Goal: Task Accomplishment & Management: Use online tool/utility

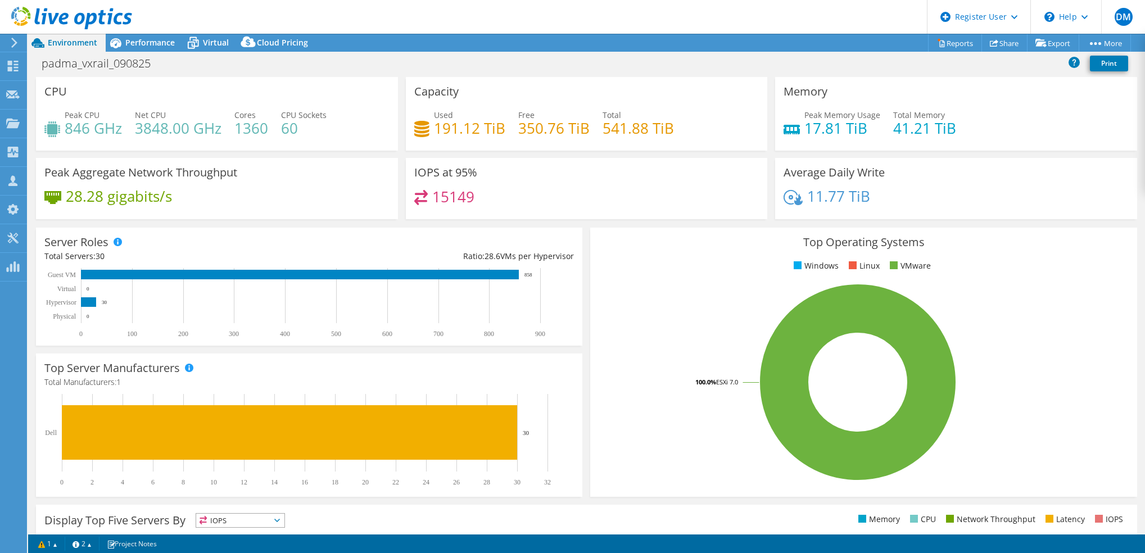
select select "USD"
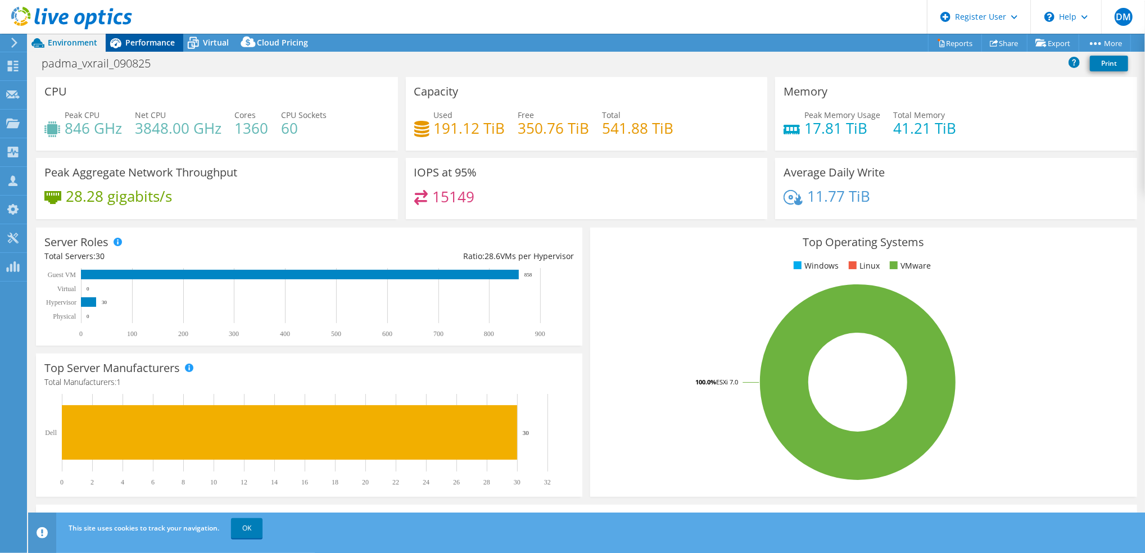
click at [147, 42] on span "Performance" at bounding box center [149, 42] width 49 height 11
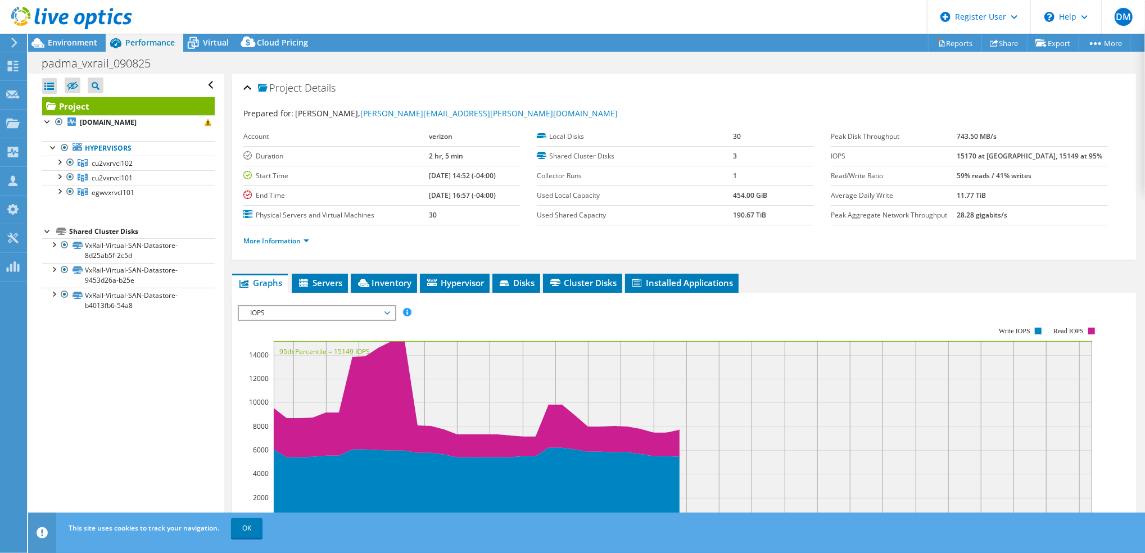
scroll to position [39, 0]
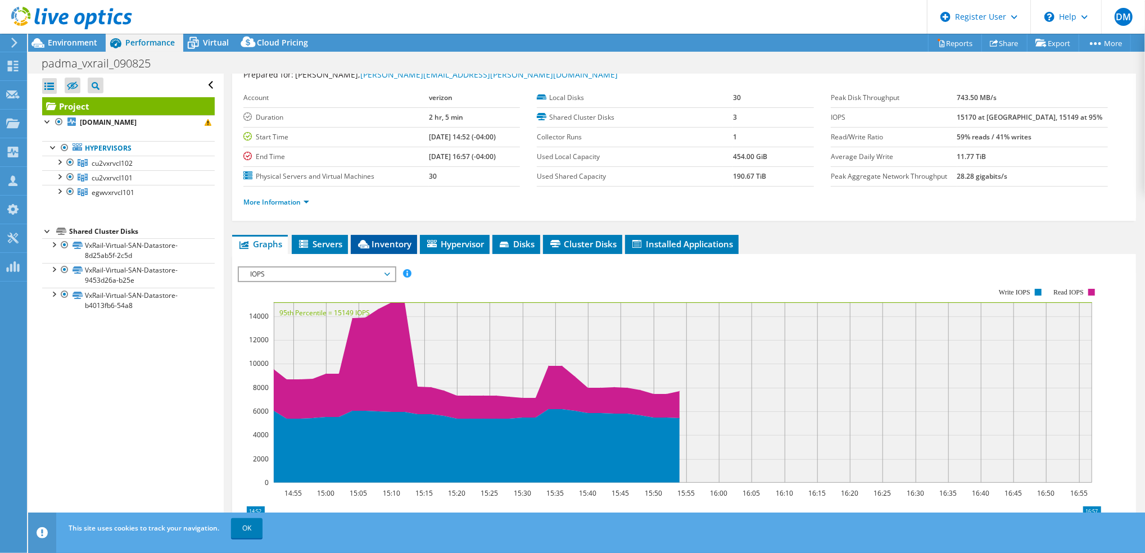
click at [398, 244] on span "Inventory" at bounding box center [383, 243] width 55 height 11
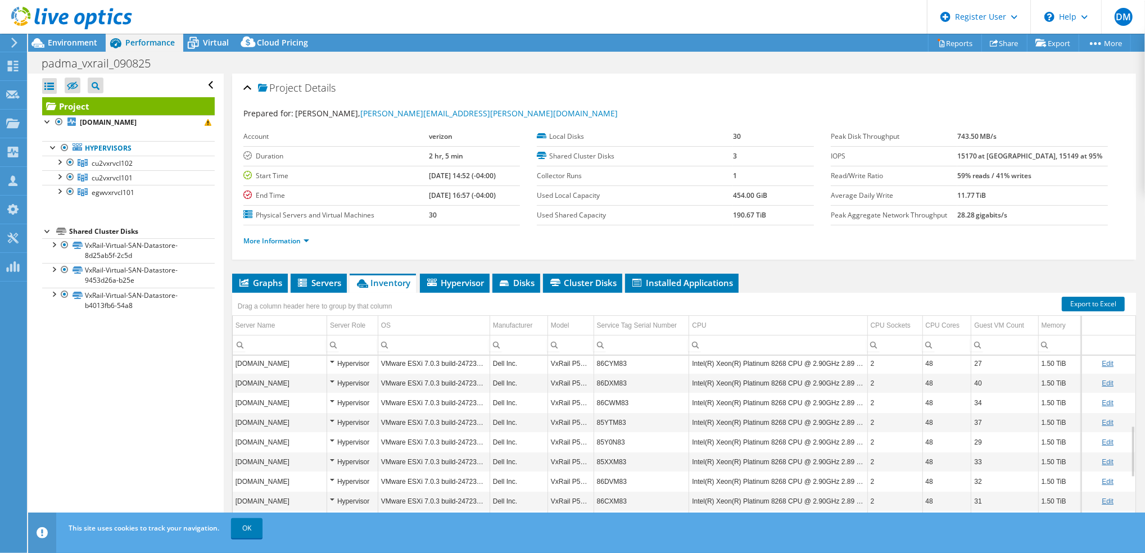
scroll to position [238, 0]
click at [1077, 300] on link "Export to Excel" at bounding box center [1093, 304] width 63 height 15
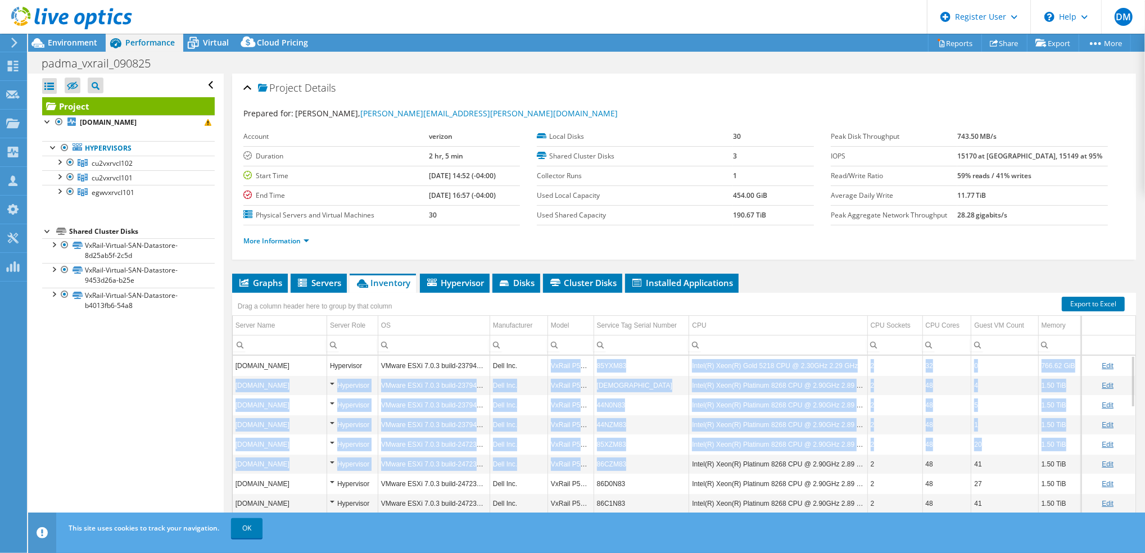
drag, startPoint x: 542, startPoint y: 364, endPoint x: 665, endPoint y: 473, distance: 164.5
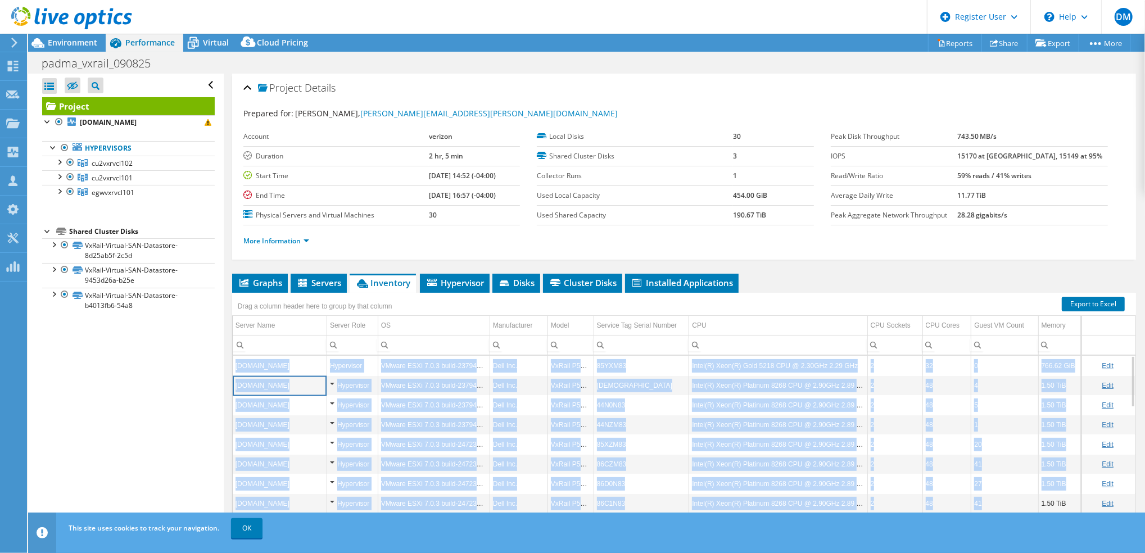
drag, startPoint x: 237, startPoint y: 361, endPoint x: 976, endPoint y: 505, distance: 752.7
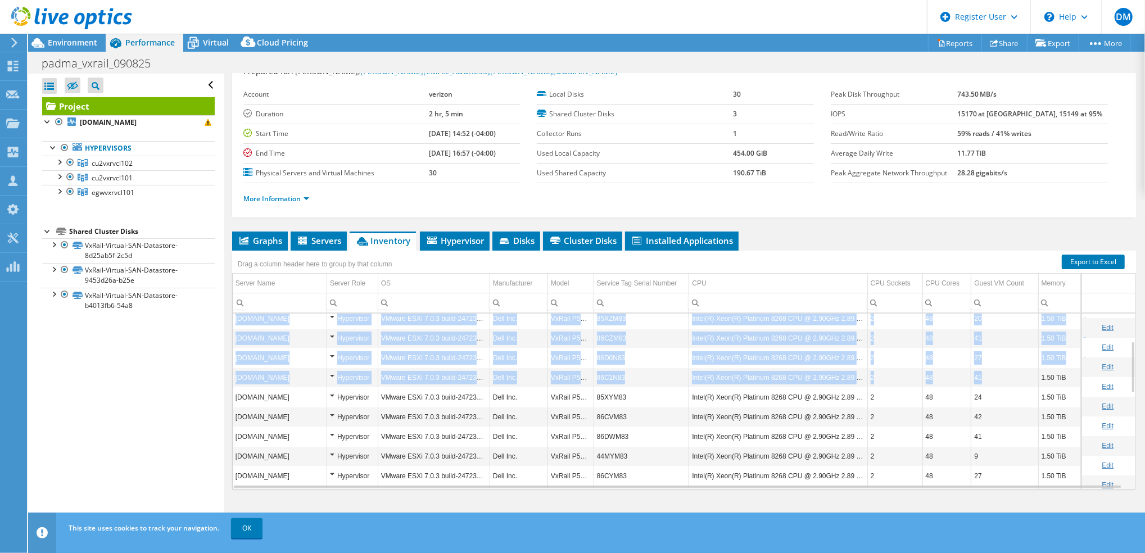
scroll to position [102, 0]
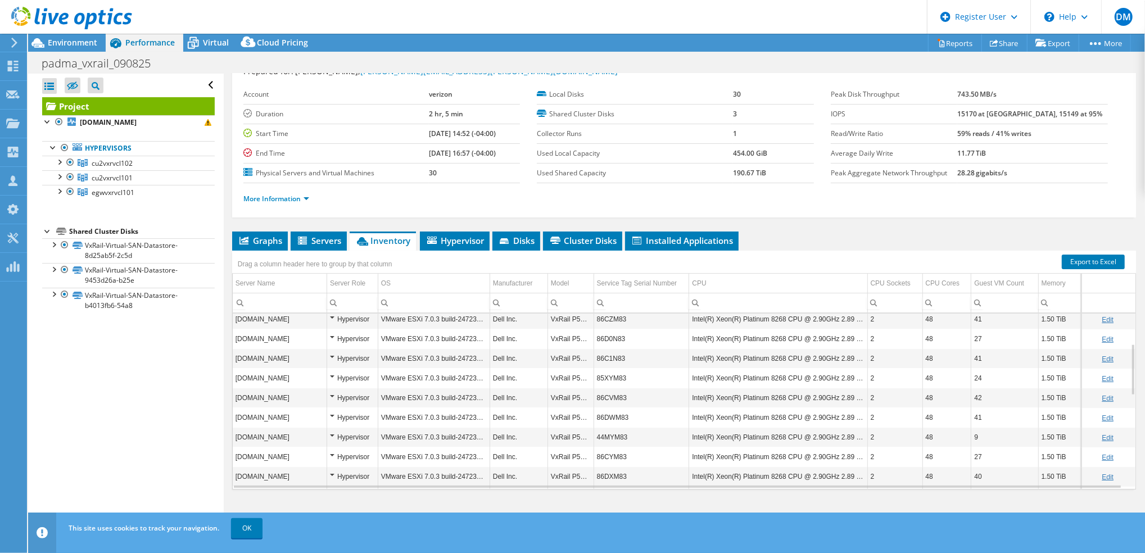
click at [808, 416] on td "Intel(R) Xeon(R) Platinum 8268 CPU @ 2.90GHz 2.89 GHz" at bounding box center [778, 417] width 178 height 20
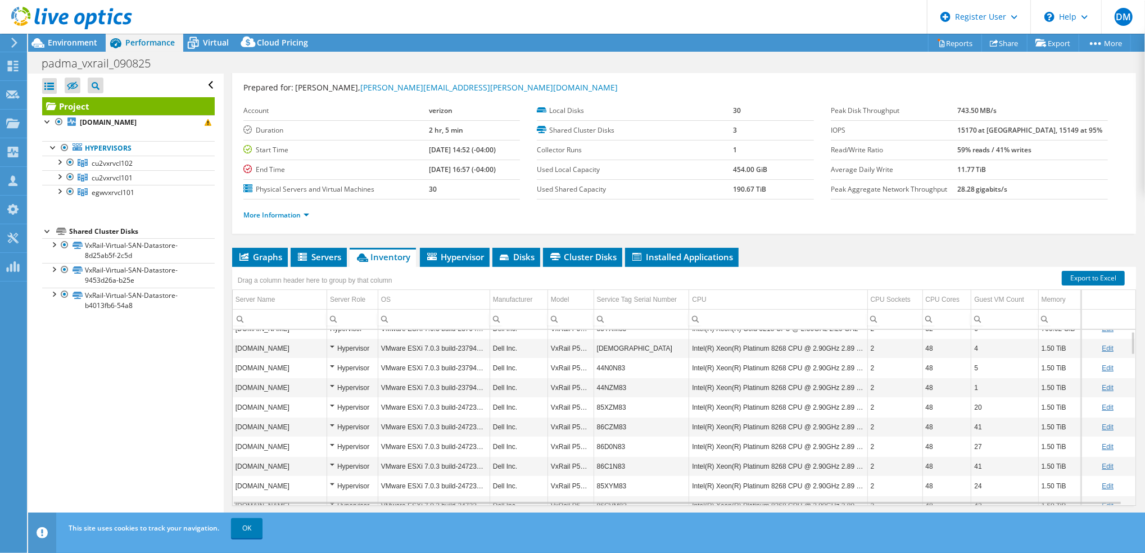
scroll to position [0, 0]
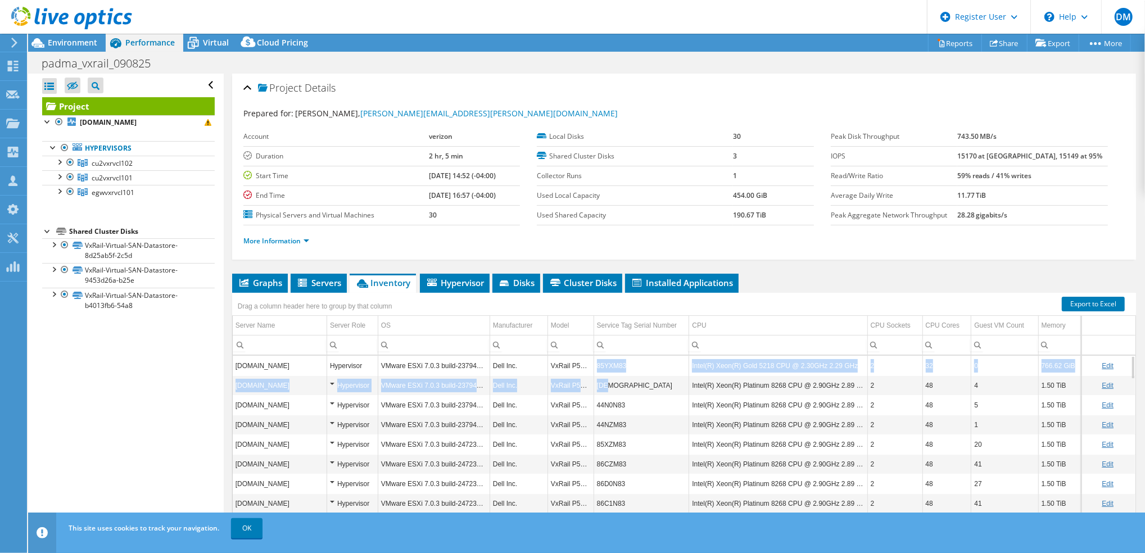
drag, startPoint x: 591, startPoint y: 363, endPoint x: 607, endPoint y: 377, distance: 21.2
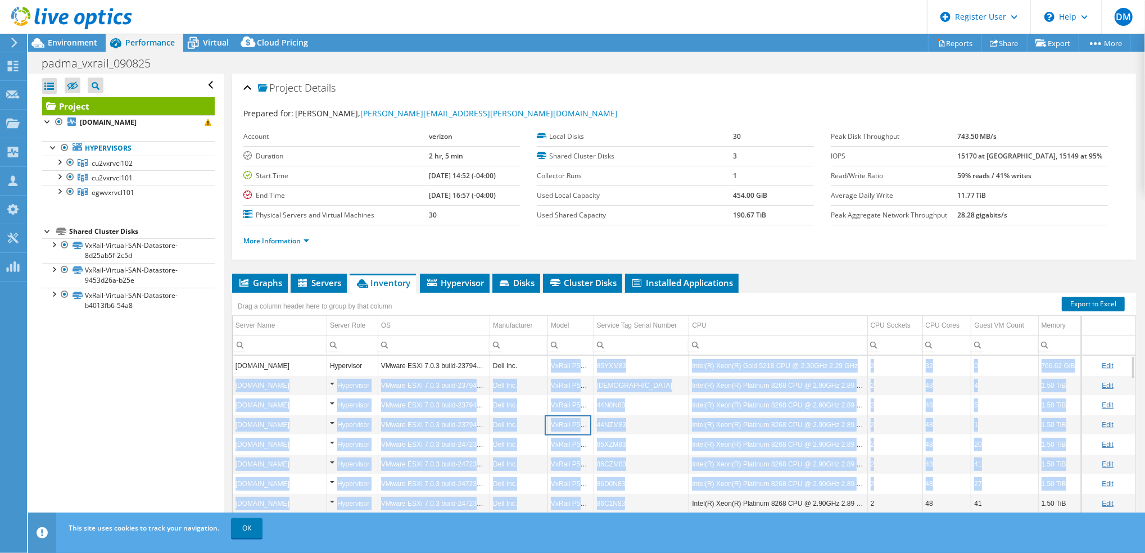
drag, startPoint x: 607, startPoint y: 377, endPoint x: 654, endPoint y: 502, distance: 133.9
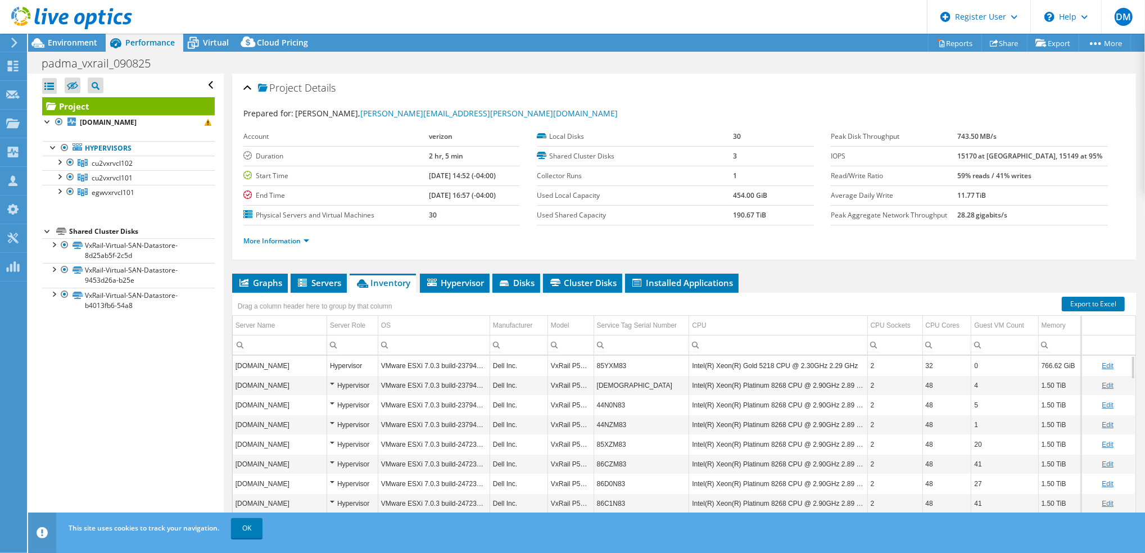
drag, startPoint x: 654, startPoint y: 502, endPoint x: 866, endPoint y: 293, distance: 297.2
click at [866, 293] on div "Drag a column header here to group by that column" at bounding box center [684, 300] width 904 height 15
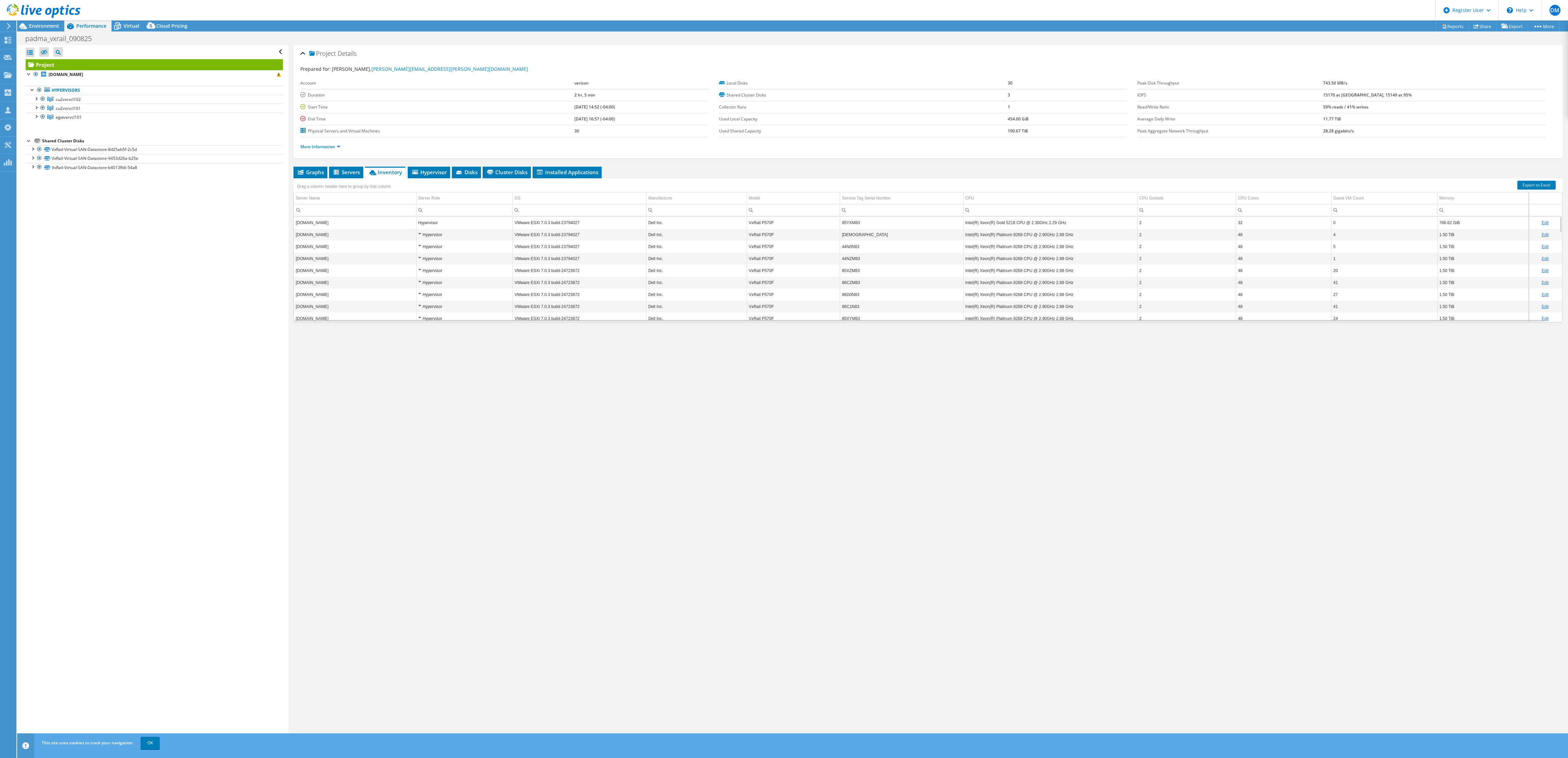
drag, startPoint x: 674, startPoint y: 0, endPoint x: 1033, endPoint y: 463, distance: 585.9
click at [696, 336] on div "Project Details Prepared for: Padma pondugula, [EMAIL_ADDRESS][PERSON_NAME][DOM…" at bounding box center [928, 395] width 1279 height 700
drag, startPoint x: 1510, startPoint y: 322, endPoint x: 1528, endPoint y: 391, distance: 71.3
click at [696, 336] on body "DM Dell User [PERSON_NAME] [PERSON_NAME][EMAIL_ADDRESS][DOMAIN_NAME] Dell My Pr…" at bounding box center [784, 379] width 1568 height 758
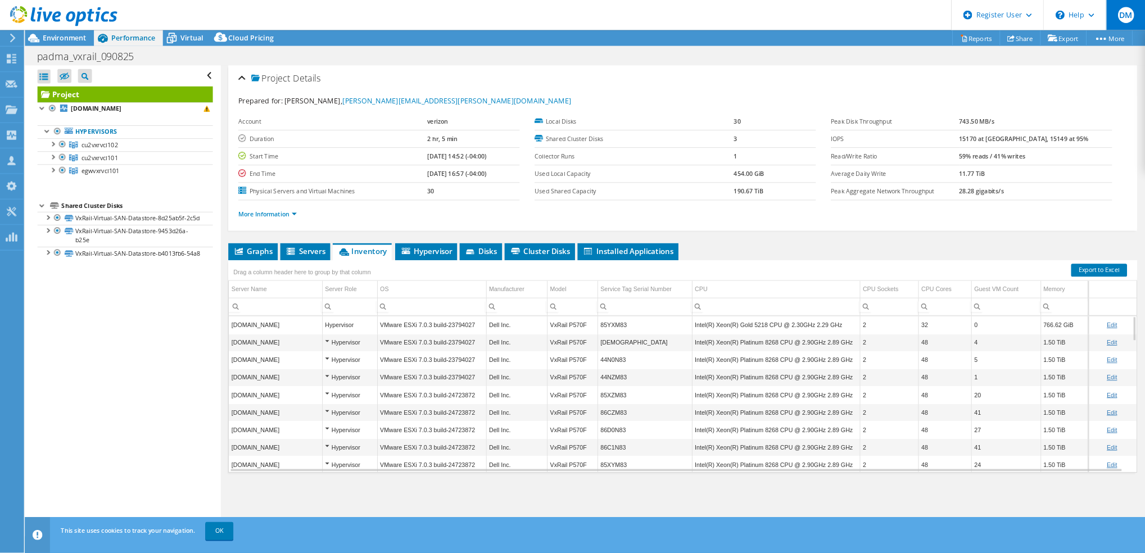
scroll to position [0, 1]
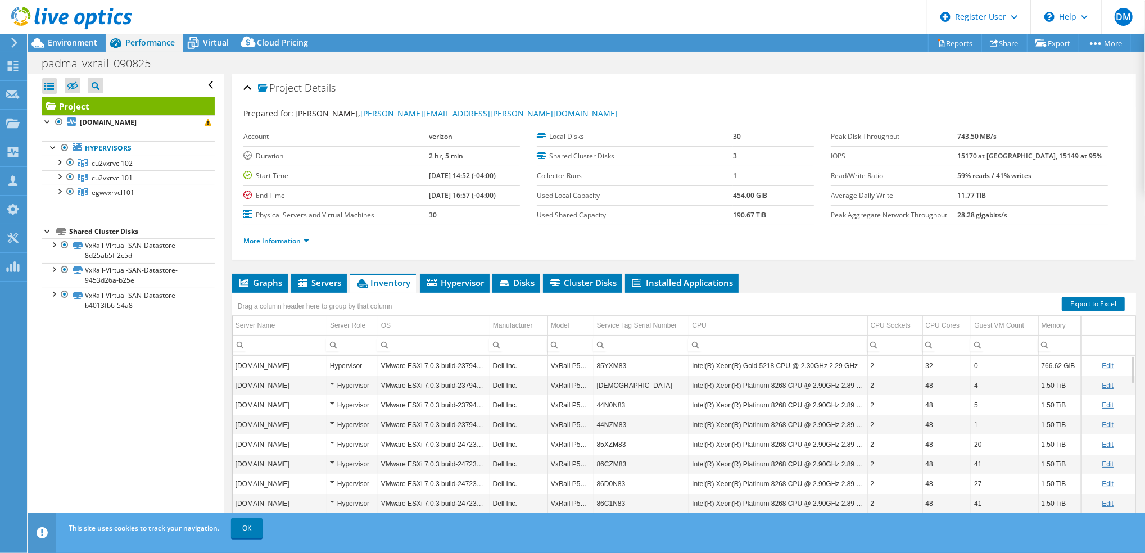
drag, startPoint x: 2537, startPoint y: 1, endPoint x: 761, endPoint y: 225, distance: 1789.3
click at [761, 225] on section "Prepared for: Padma pondugula, [EMAIL_ADDRESS][PERSON_NAME][DOMAIN_NAME] Accoun…" at bounding box center [683, 181] width 881 height 149
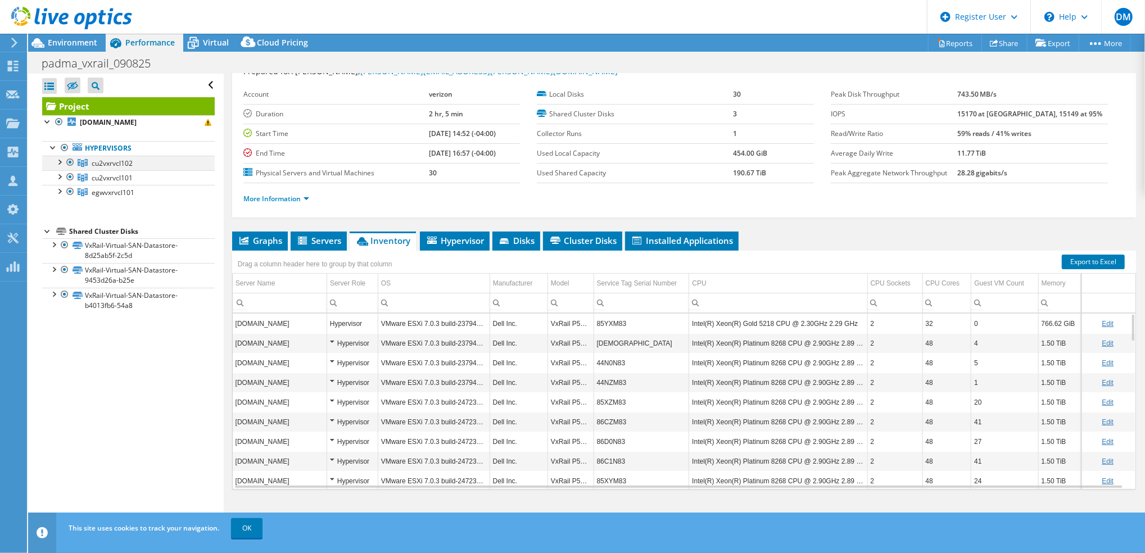
click at [57, 163] on div at bounding box center [58, 161] width 11 height 11
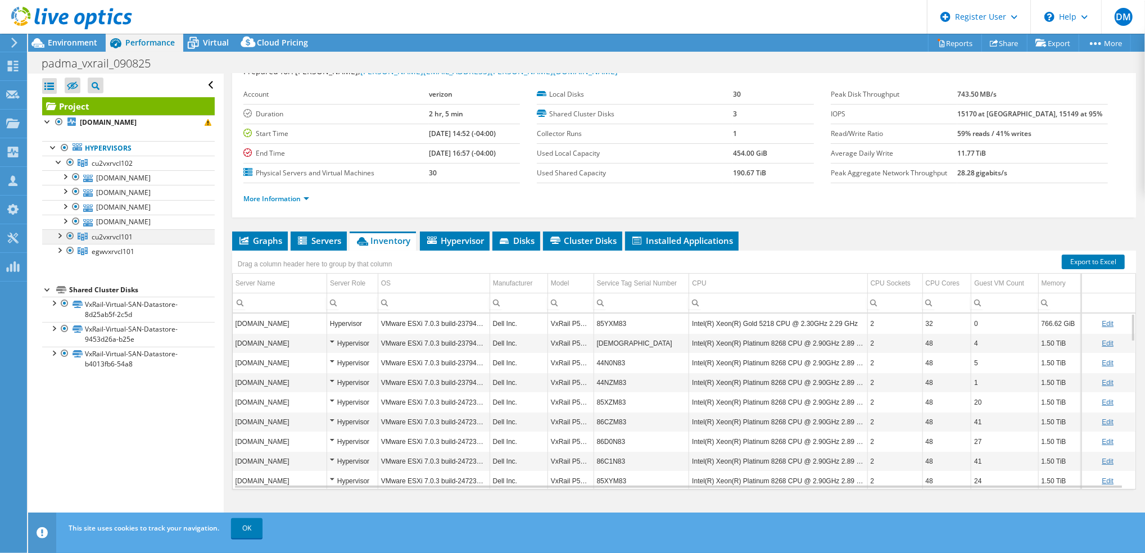
click at [58, 232] on div at bounding box center [58, 234] width 11 height 11
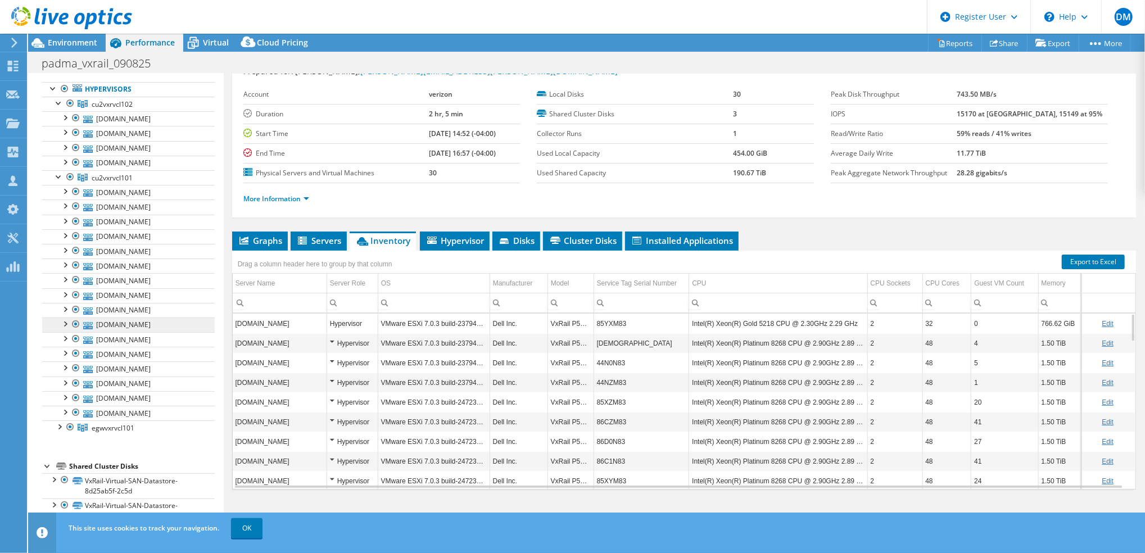
scroll to position [60, 0]
click at [60, 429] on div at bounding box center [58, 425] width 11 height 11
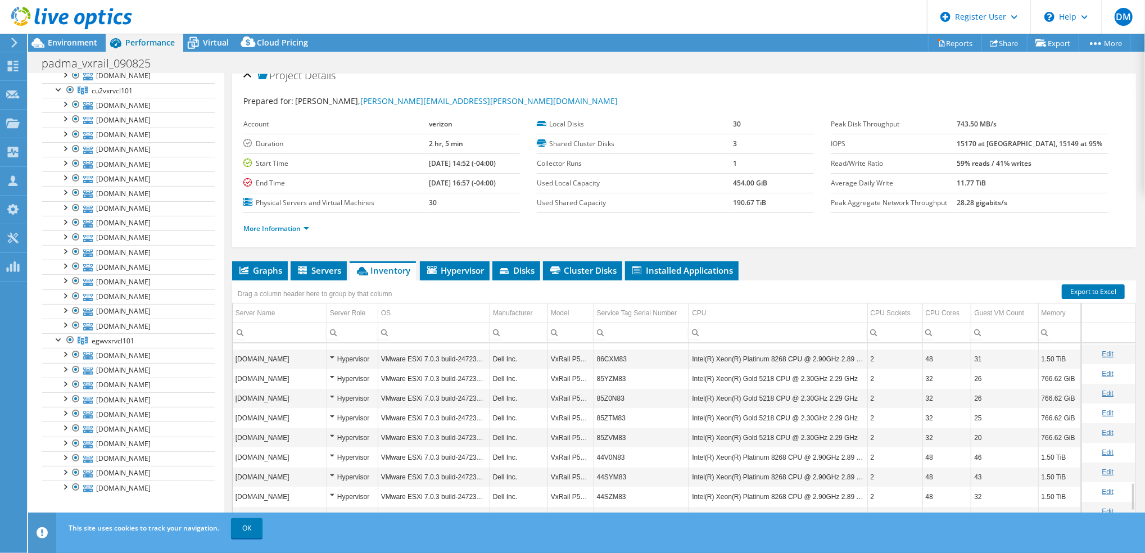
scroll to position [866, 2]
